Goal: Find specific page/section: Find specific page/section

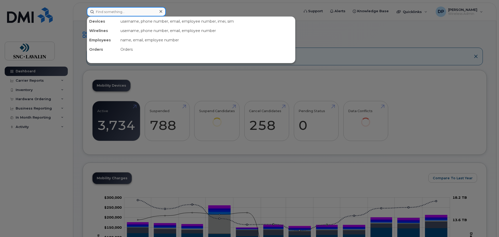
drag, startPoint x: 113, startPoint y: 14, endPoint x: 119, endPoint y: 11, distance: 6.8
click at [113, 14] on input at bounding box center [126, 11] width 79 height 9
paste input "B43825blow!!"
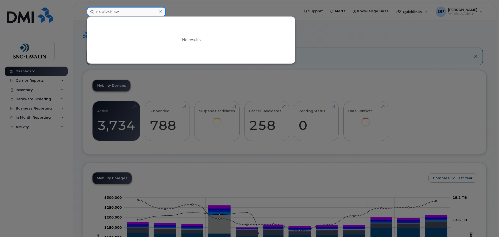
type input "B43825blow!!"
drag, startPoint x: 143, startPoint y: 13, endPoint x: 67, endPoint y: 13, distance: 75.9
click at [83, 13] on div "B43825blow!! No results" at bounding box center [191, 11] width 217 height 9
drag, startPoint x: 113, startPoint y: 13, endPoint x: 167, endPoint y: 14, distance: 54.5
click at [113, 13] on input at bounding box center [126, 11] width 79 height 9
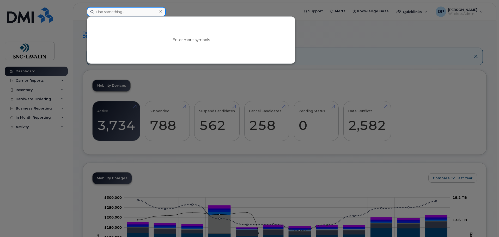
paste input "4383429487"
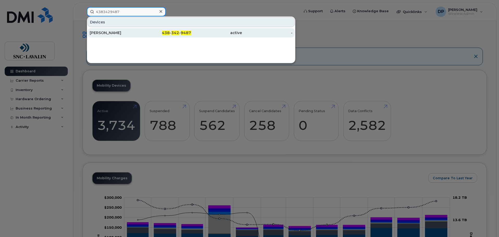
type input "4383429487"
click at [121, 34] on div "Samuel Leblanc" at bounding box center [115, 32] width 51 height 5
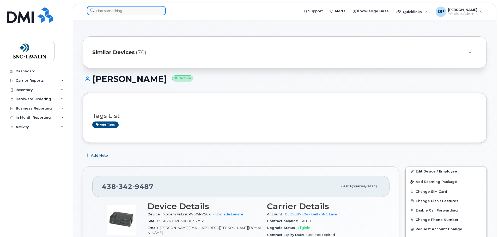
click at [121, 11] on input at bounding box center [126, 10] width 79 height 9
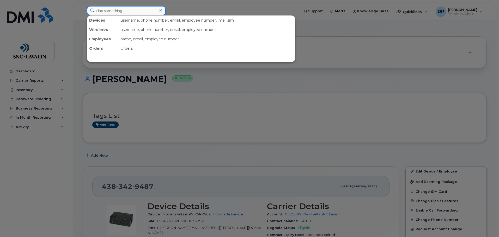
paste input "4189296606"
type input "4189296606"
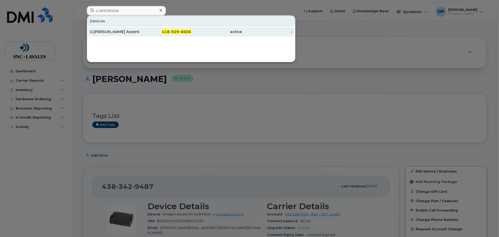
click at [121, 33] on div "O.[PERSON_NAME] Arpent (don't Suspend)" at bounding box center [115, 31] width 51 height 5
